Goal: Task Accomplishment & Management: Use online tool/utility

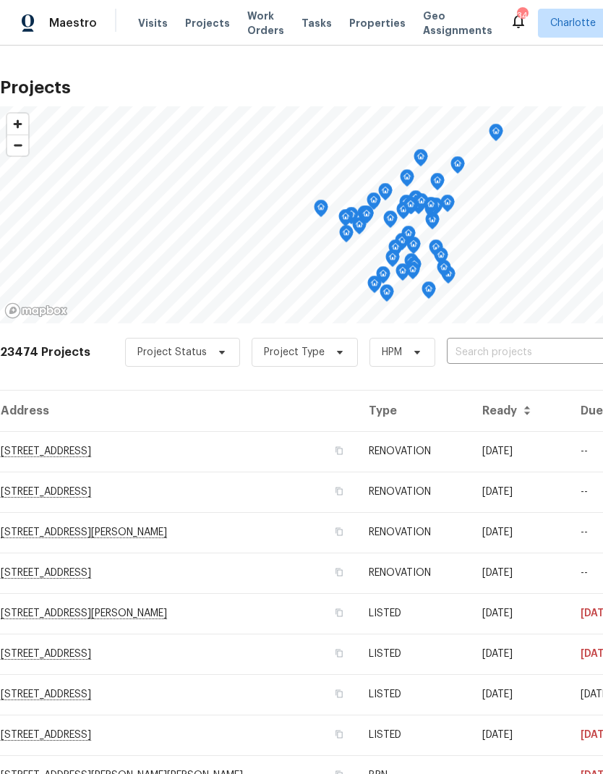
click at [504, 355] on input "text" at bounding box center [530, 353] width 166 height 22
type input "152 farm"
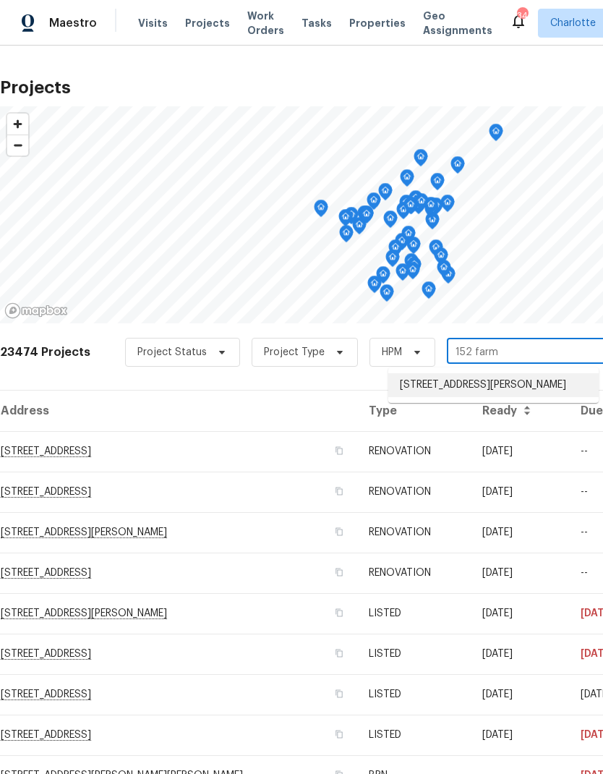
click at [515, 386] on li "[STREET_ADDRESS][PERSON_NAME]" at bounding box center [494, 385] width 211 height 24
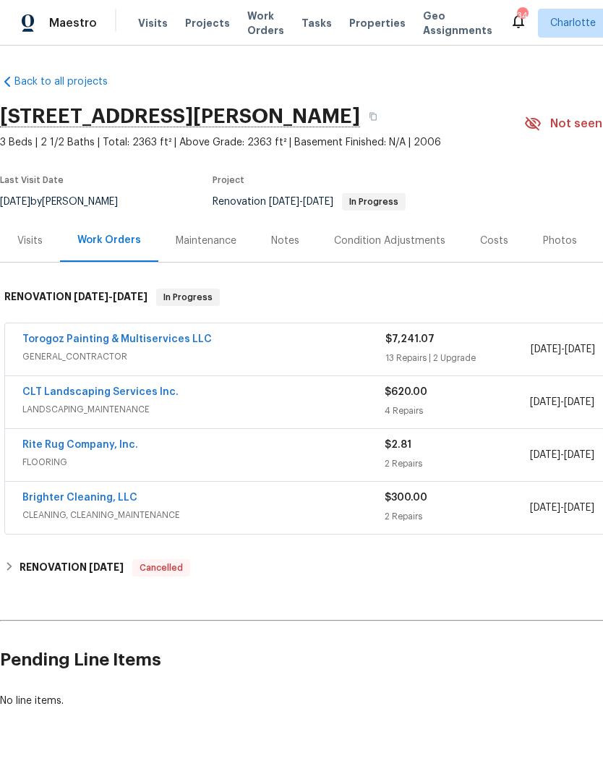
click at [34, 449] on link "Rite Rug Company, Inc." at bounding box center [80, 445] width 116 height 10
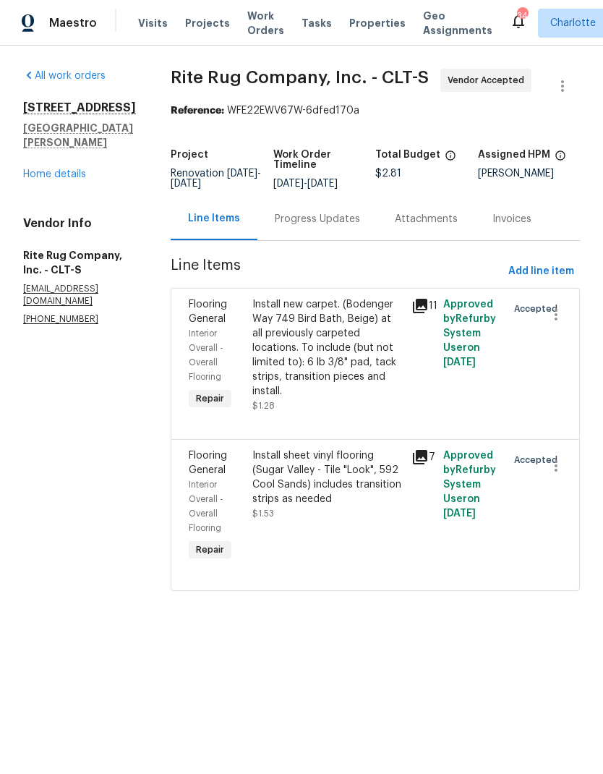
click at [351, 226] on div "Progress Updates" at bounding box center [317, 219] width 85 height 14
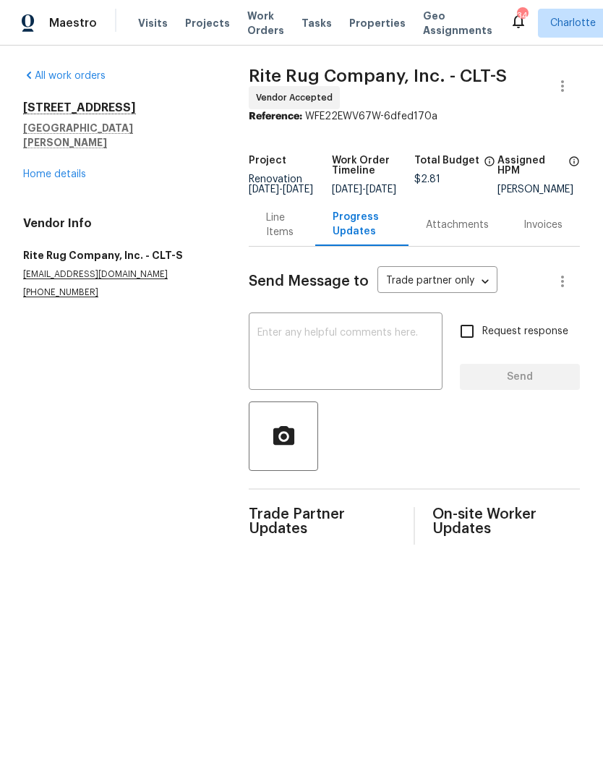
click at [357, 347] on textarea at bounding box center [346, 353] width 177 height 51
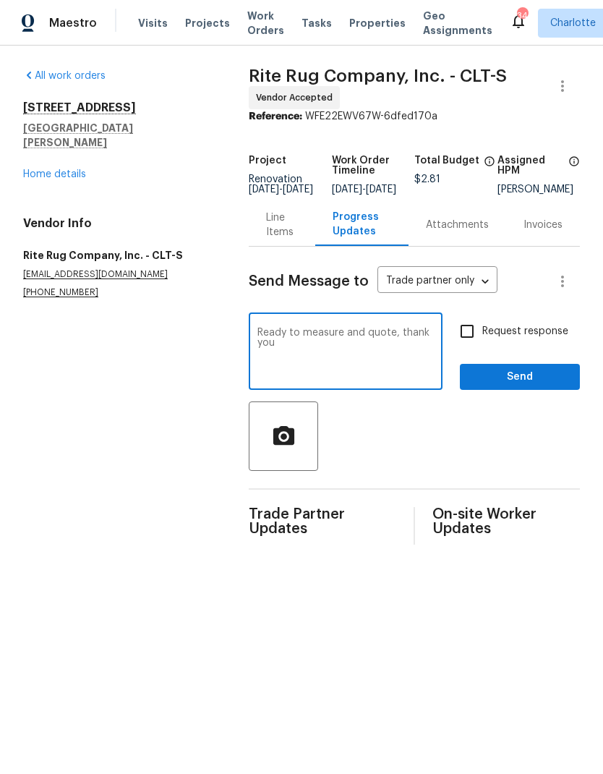
type textarea "Ready to measure and quote, thank you"
click at [467, 345] on input "Request response" at bounding box center [467, 331] width 30 height 30
checkbox input "true"
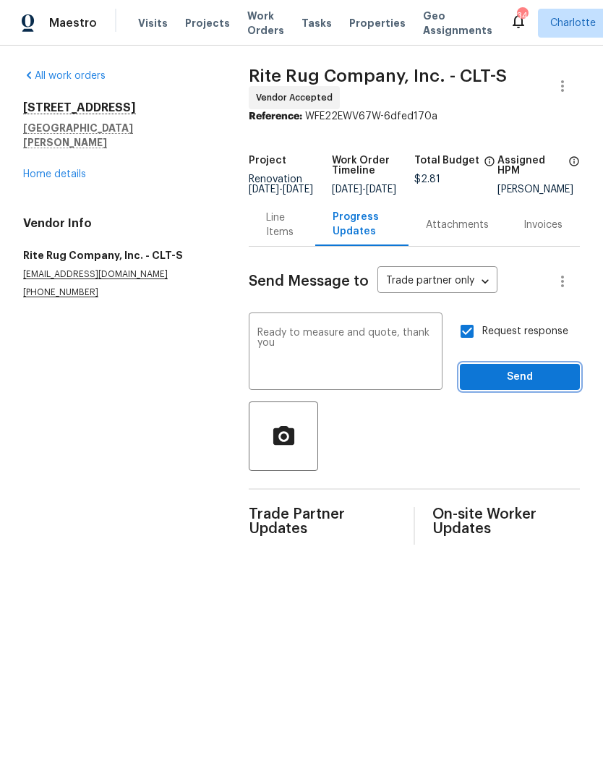
click at [525, 391] on button "Send" at bounding box center [520, 377] width 120 height 27
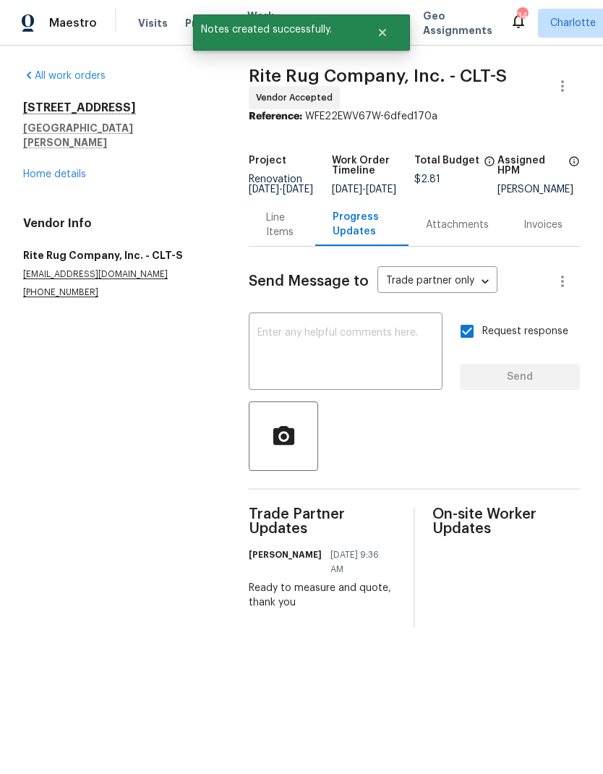
click at [29, 169] on link "Home details" at bounding box center [54, 174] width 63 height 10
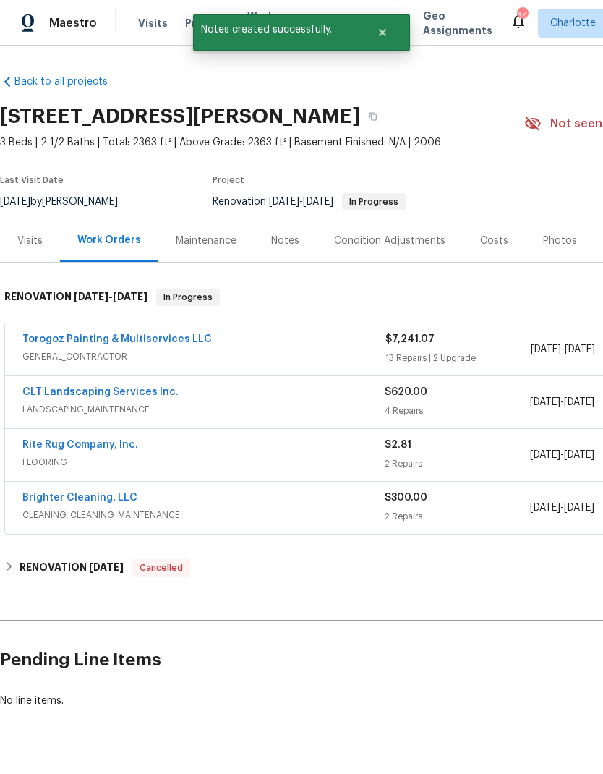
click at [38, 391] on link "CLT Landscaping Services Inc." at bounding box center [100, 392] width 156 height 10
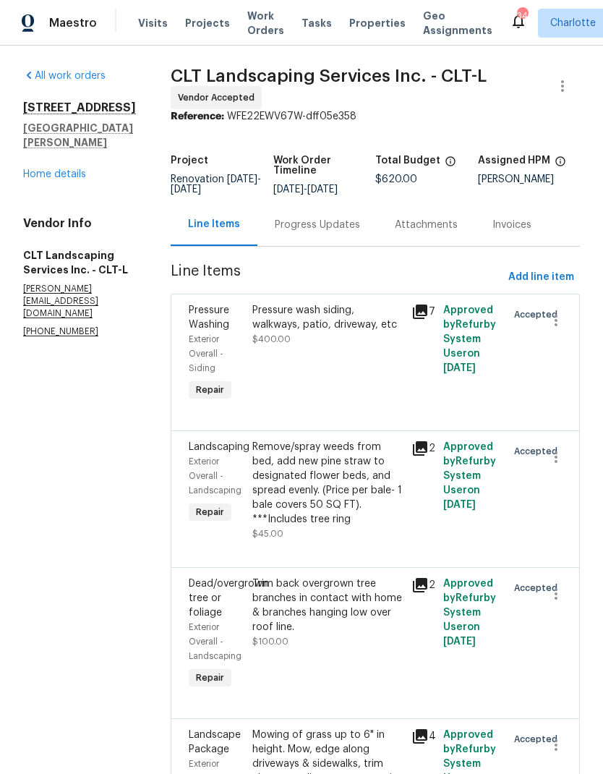
click at [339, 232] on div "Progress Updates" at bounding box center [317, 225] width 85 height 14
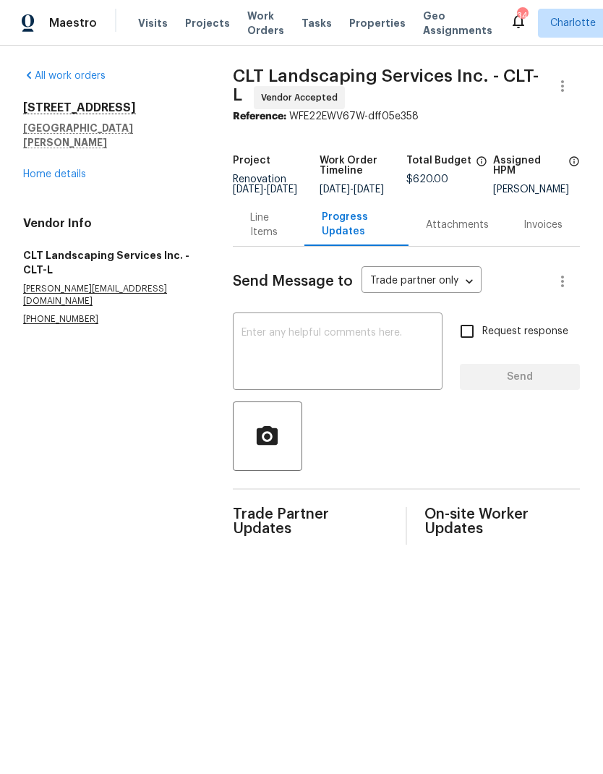
click at [378, 338] on textarea at bounding box center [338, 353] width 192 height 51
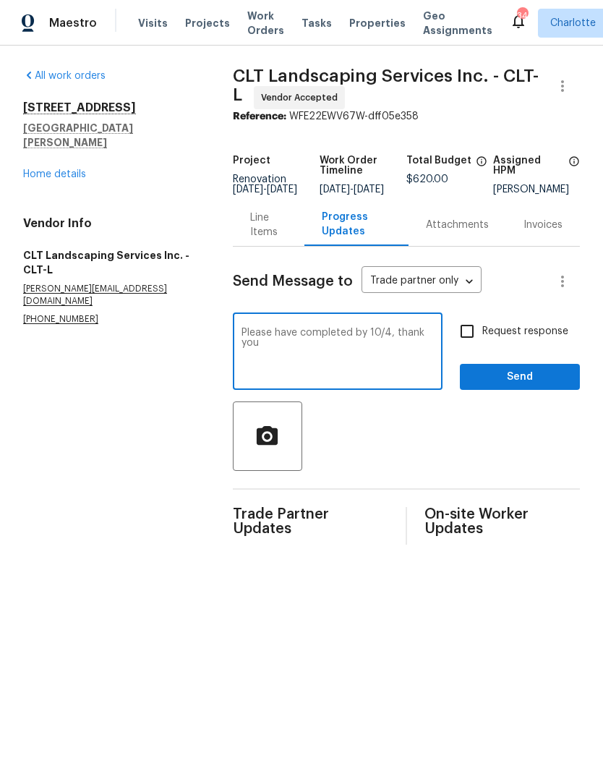
type textarea "Please have completed by 10/4, thank you"
click at [474, 347] on input "Request response" at bounding box center [467, 331] width 30 height 30
checkbox input "true"
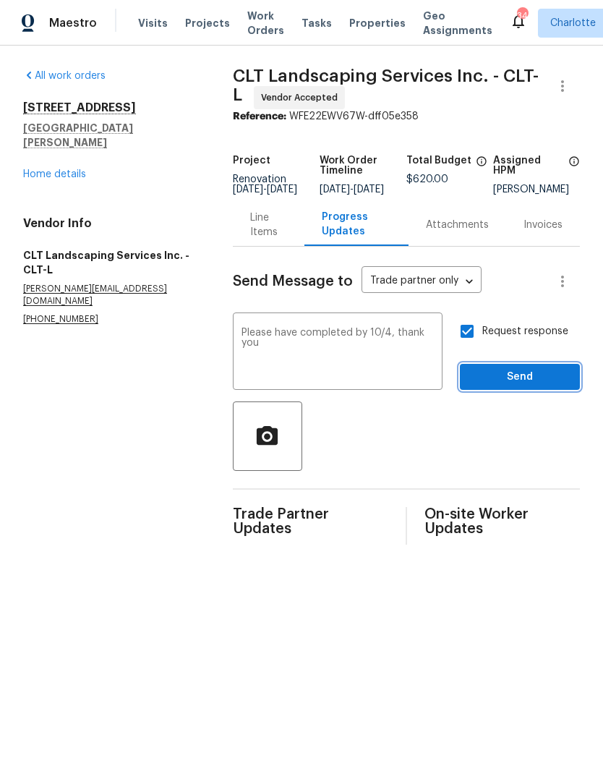
click at [524, 385] on span "Send" at bounding box center [520, 377] width 97 height 18
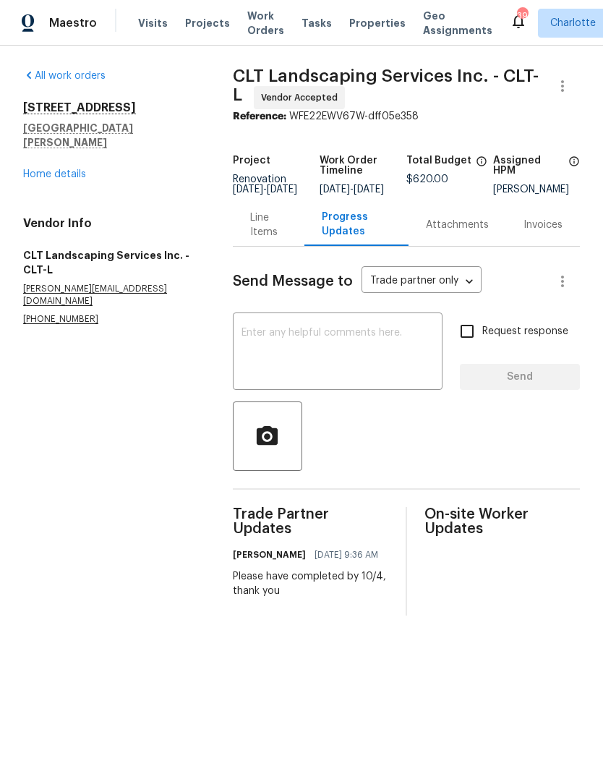
click at [33, 169] on link "Home details" at bounding box center [54, 174] width 63 height 10
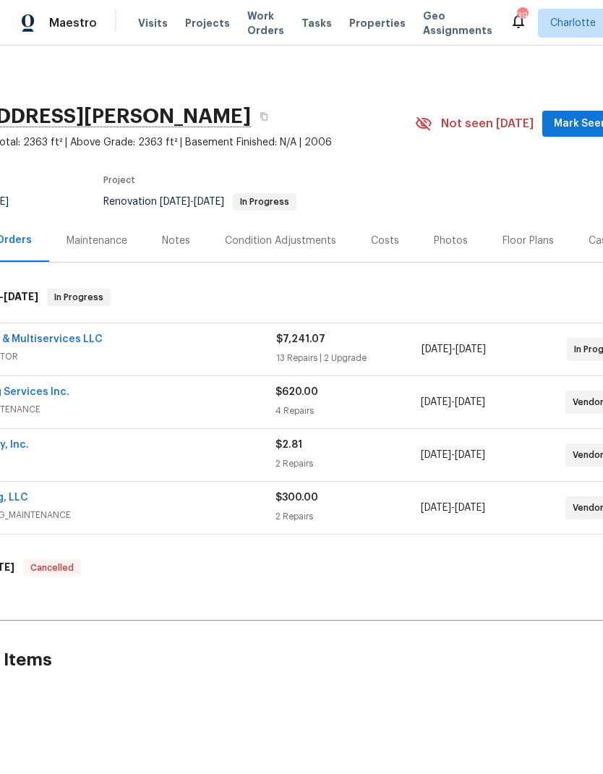
scroll to position [0, 158]
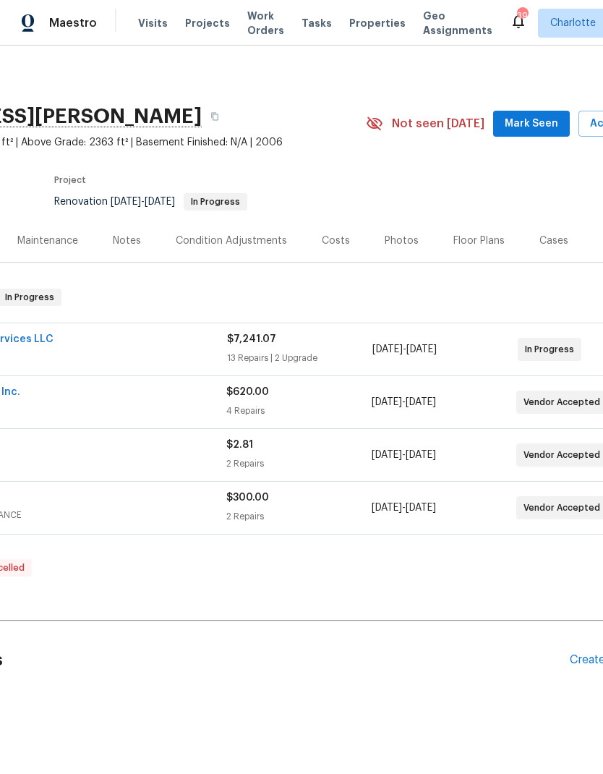
click at [540, 127] on span "Mark Seen" at bounding box center [532, 124] width 54 height 18
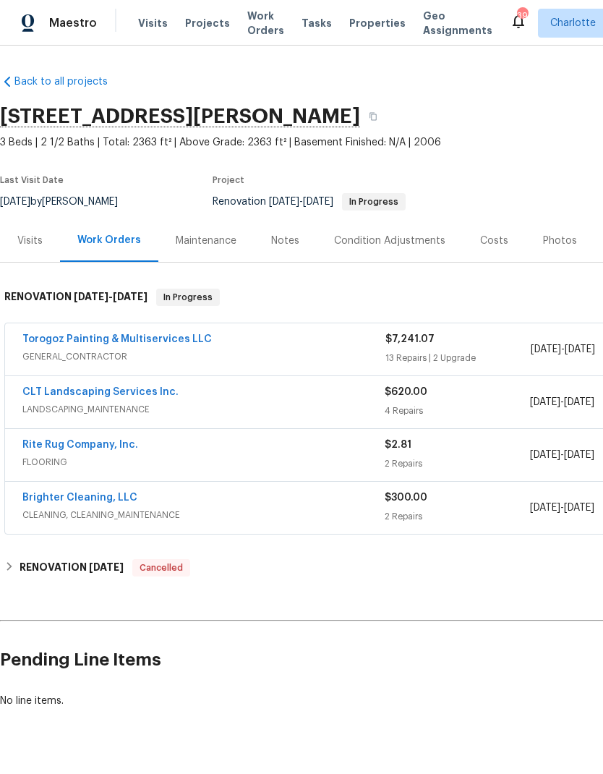
scroll to position [0, 0]
click at [209, 23] on span "Projects" at bounding box center [207, 23] width 45 height 14
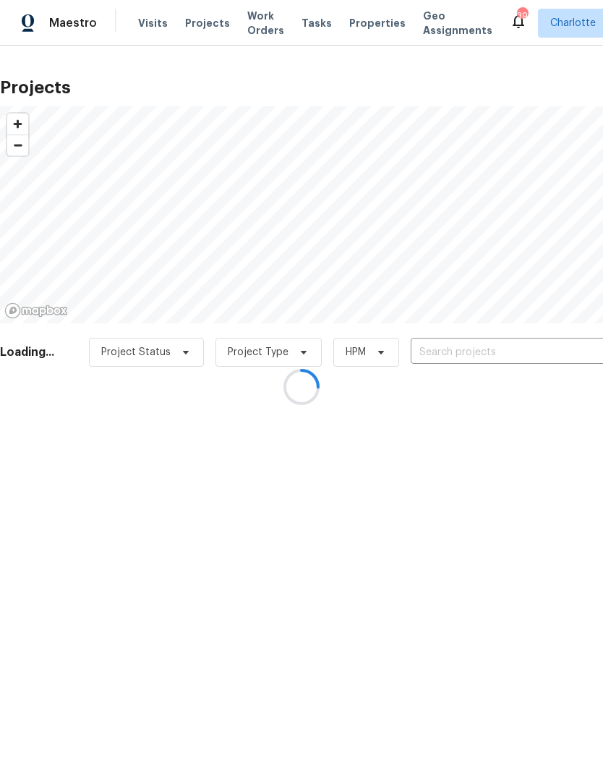
click at [522, 350] on div at bounding box center [301, 387] width 603 height 774
click at [535, 350] on div at bounding box center [301, 387] width 603 height 774
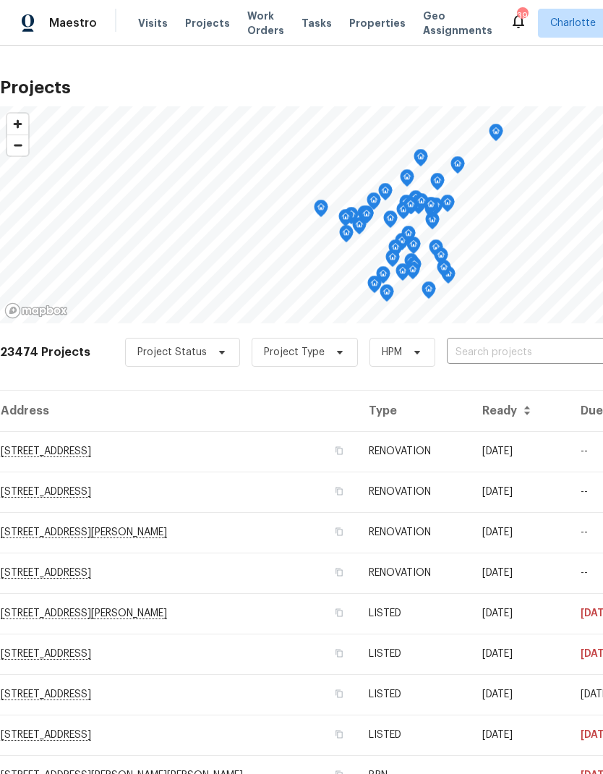
click at [545, 357] on input "text" at bounding box center [530, 353] width 166 height 22
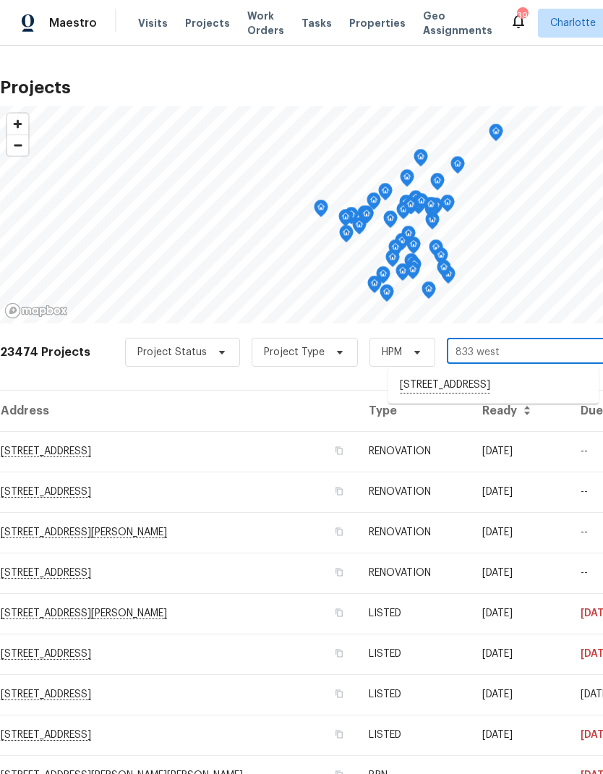
type input "833 wes"
click at [537, 383] on li "[STREET_ADDRESS]" at bounding box center [494, 385] width 211 height 24
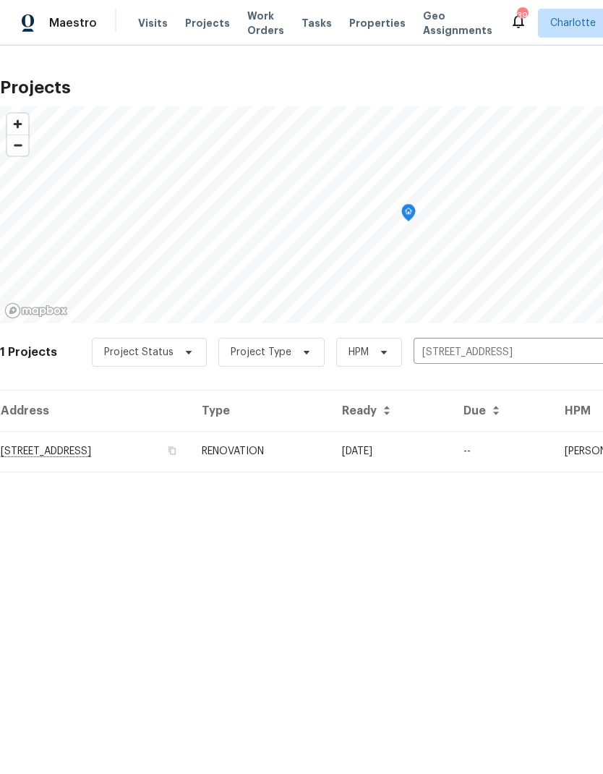
click at [38, 450] on td "[STREET_ADDRESS]" at bounding box center [95, 451] width 190 height 41
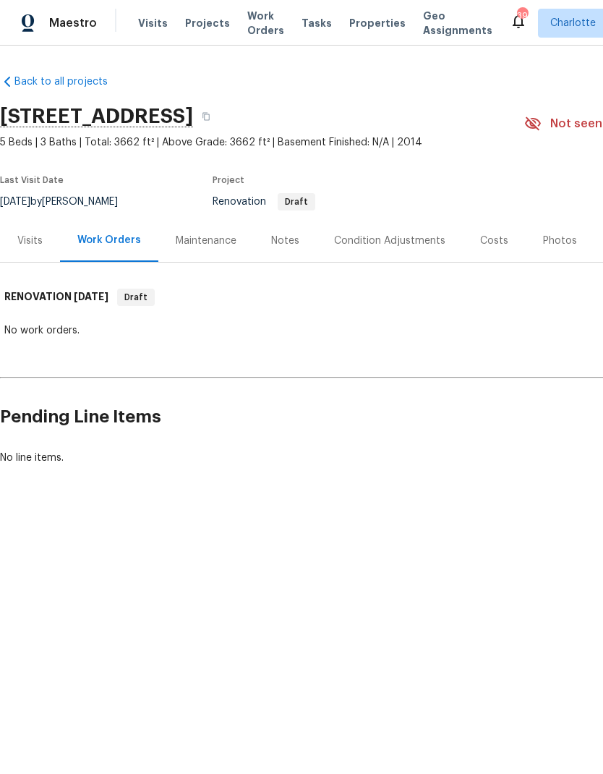
click at [487, 237] on div "Costs" at bounding box center [494, 241] width 28 height 14
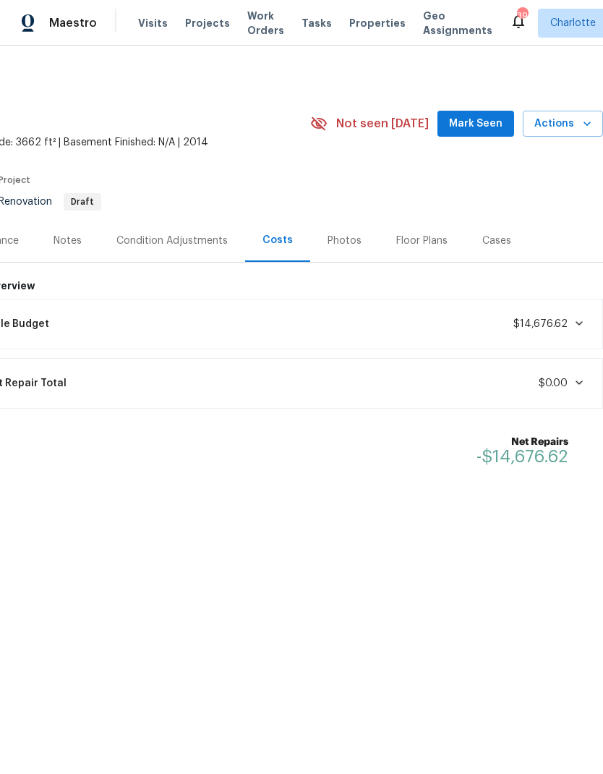
scroll to position [0, 214]
click at [438, 235] on div "Floor Plans" at bounding box center [422, 241] width 51 height 14
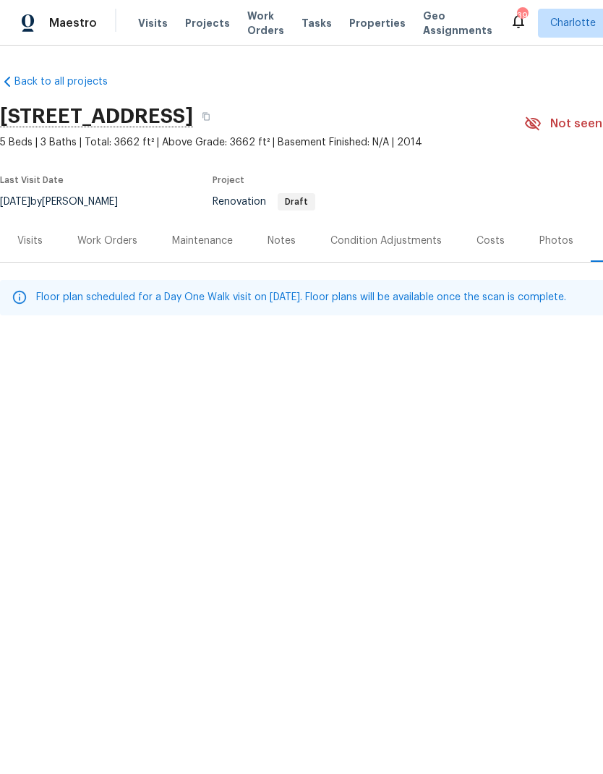
click at [33, 247] on div "Visits" at bounding box center [29, 241] width 25 height 14
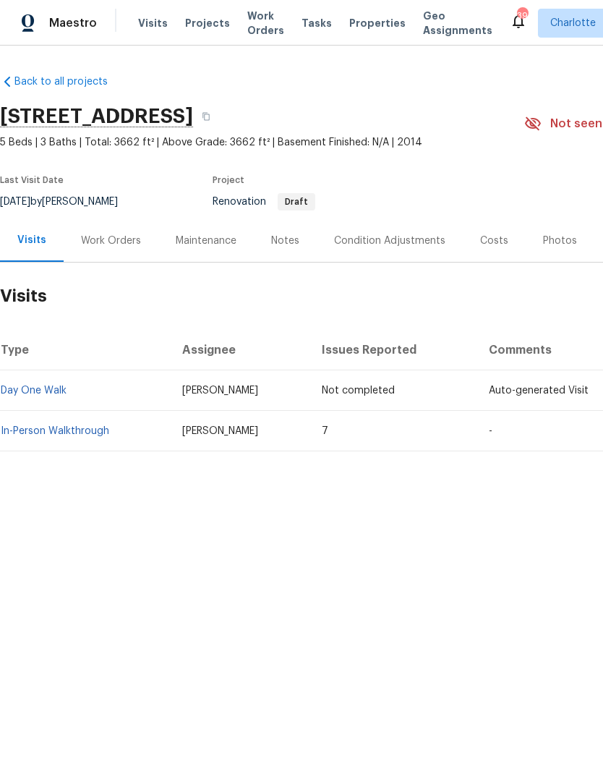
click at [488, 247] on div "Costs" at bounding box center [494, 241] width 28 height 14
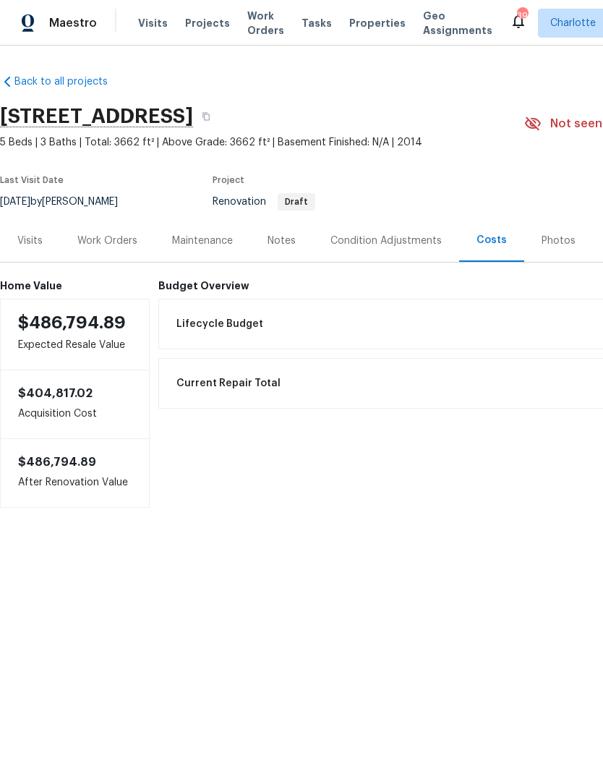
click at [423, 239] on div "Condition Adjustments" at bounding box center [386, 241] width 111 height 14
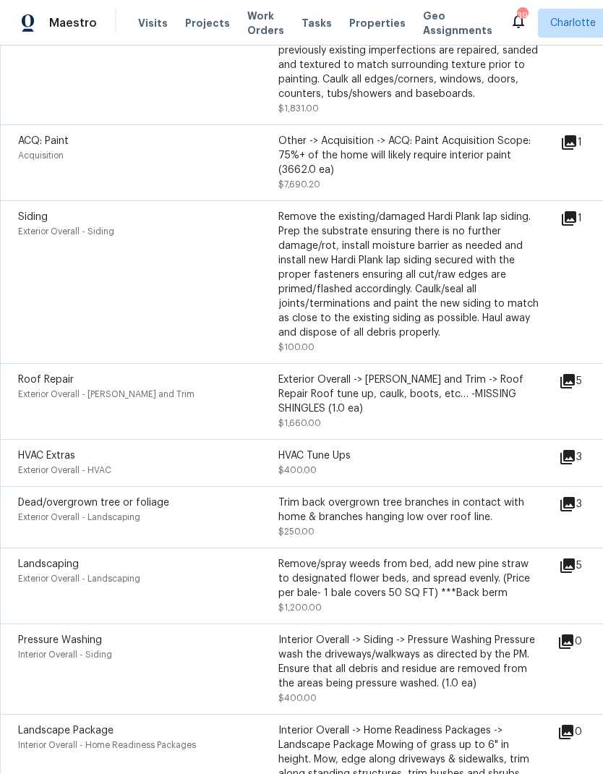
scroll to position [543, 0]
click at [575, 373] on icon at bounding box center [568, 380] width 14 height 14
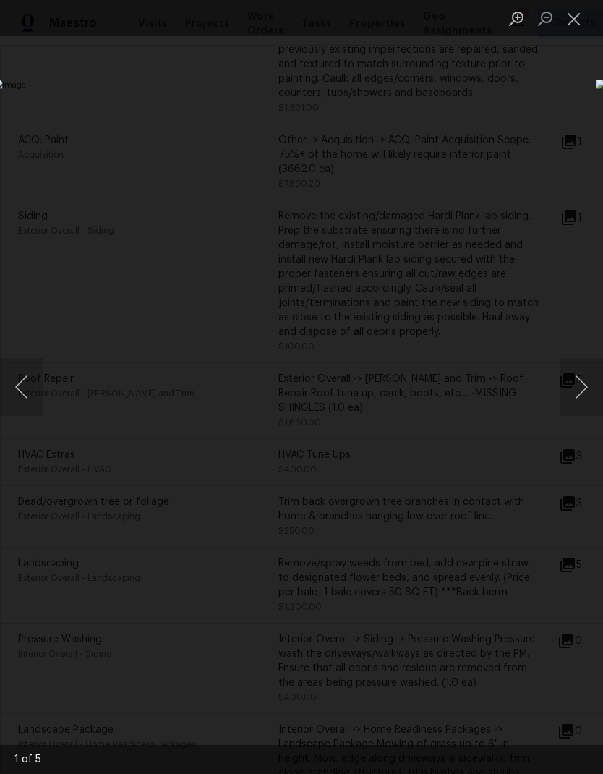
click at [591, 391] on button "Next image" at bounding box center [581, 387] width 43 height 58
click at [587, 392] on button "Next image" at bounding box center [581, 387] width 43 height 58
click at [583, 393] on button "Next image" at bounding box center [581, 387] width 43 height 58
click at [572, 25] on button "Close lightbox" at bounding box center [574, 18] width 29 height 25
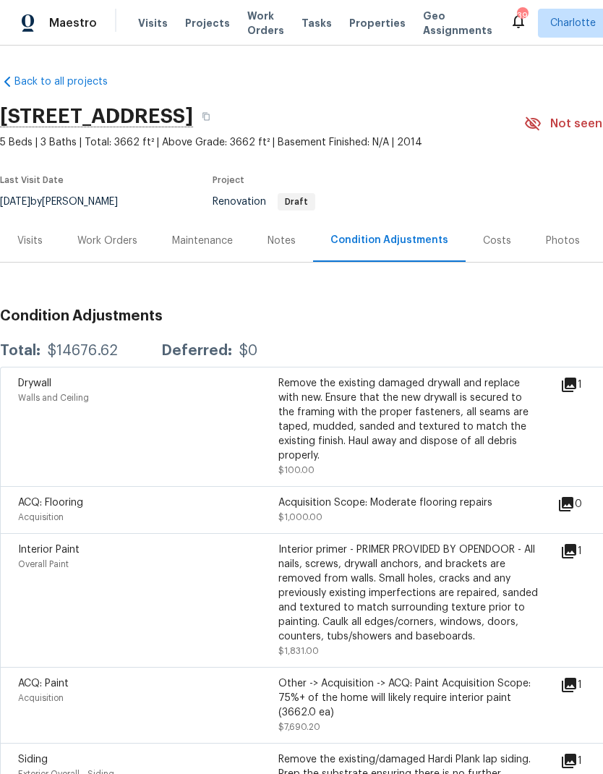
scroll to position [0, 0]
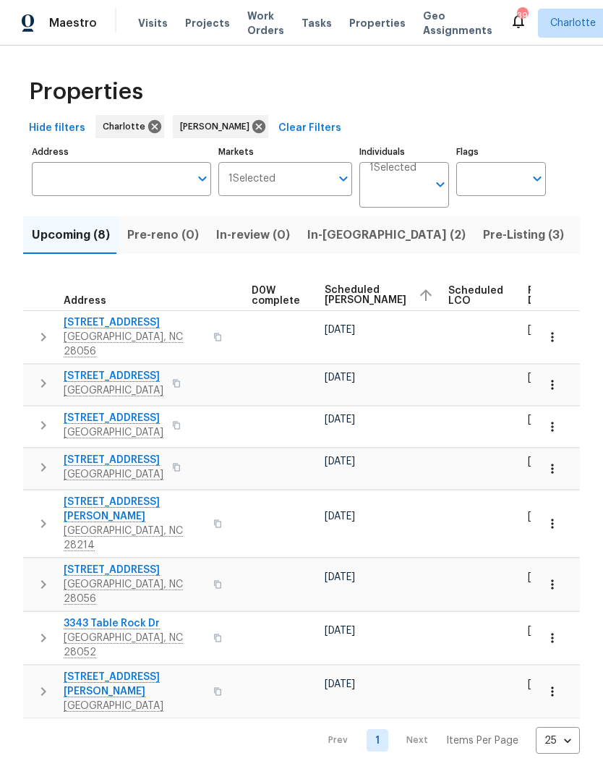
scroll to position [0, 380]
click at [343, 294] on span "Scheduled COE" at bounding box center [367, 295] width 82 height 20
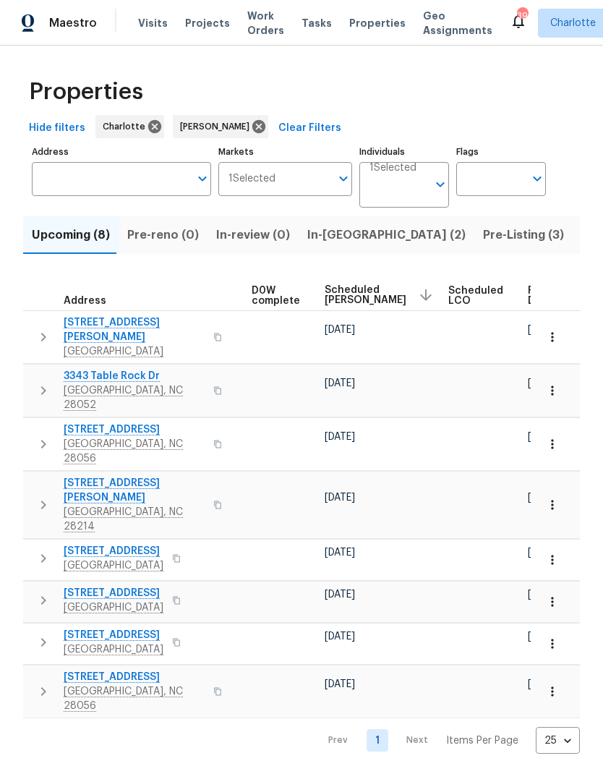
scroll to position [0, 380]
click at [349, 294] on span "Scheduled COE" at bounding box center [367, 295] width 82 height 20
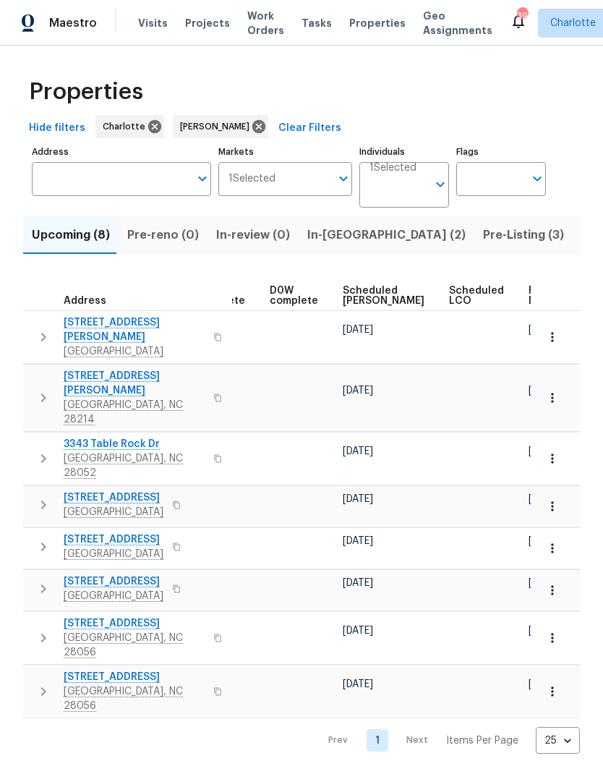
scroll to position [0, 362]
click at [368, 291] on span "Scheduled COE" at bounding box center [384, 296] width 82 height 20
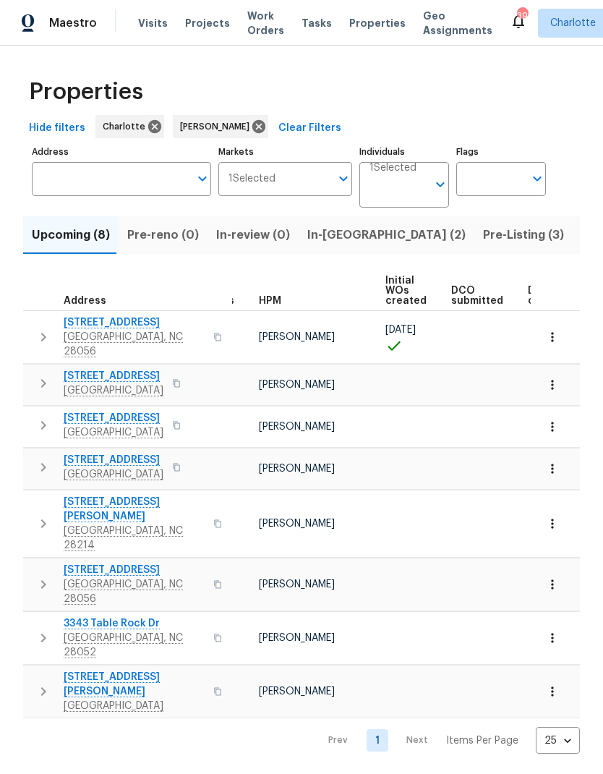
scroll to position [0, 30]
